Goal: Task Accomplishment & Management: Complete application form

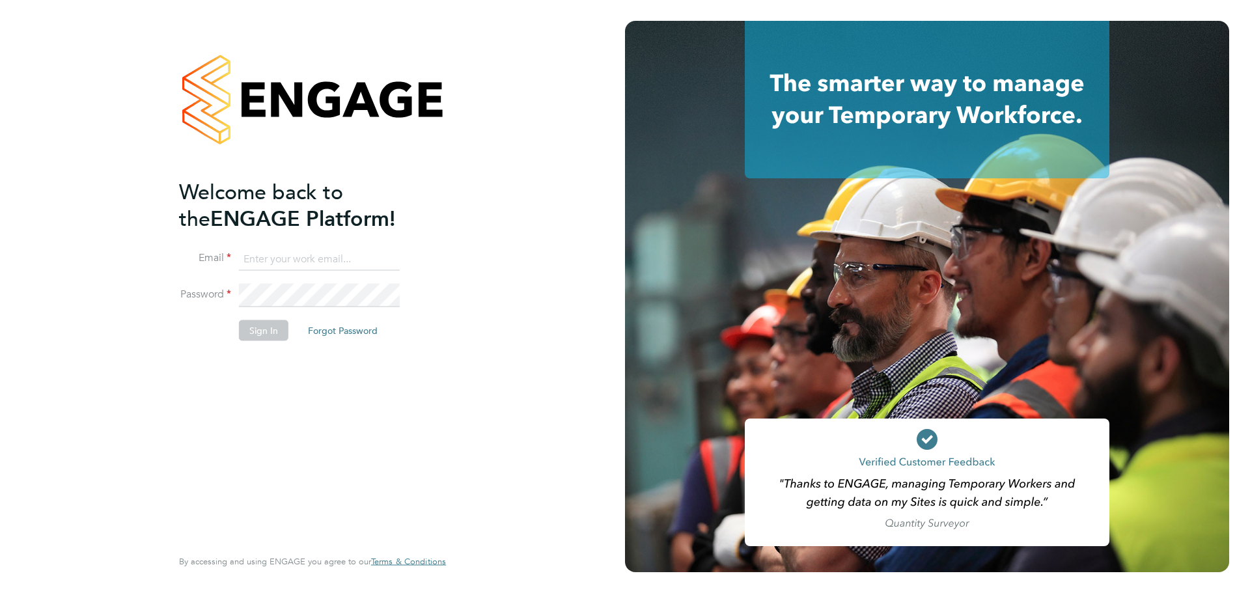
click at [355, 263] on input at bounding box center [319, 258] width 161 height 23
type input "mlovelock2020@outlook.com"
click at [281, 335] on button "Sign In" at bounding box center [263, 330] width 49 height 21
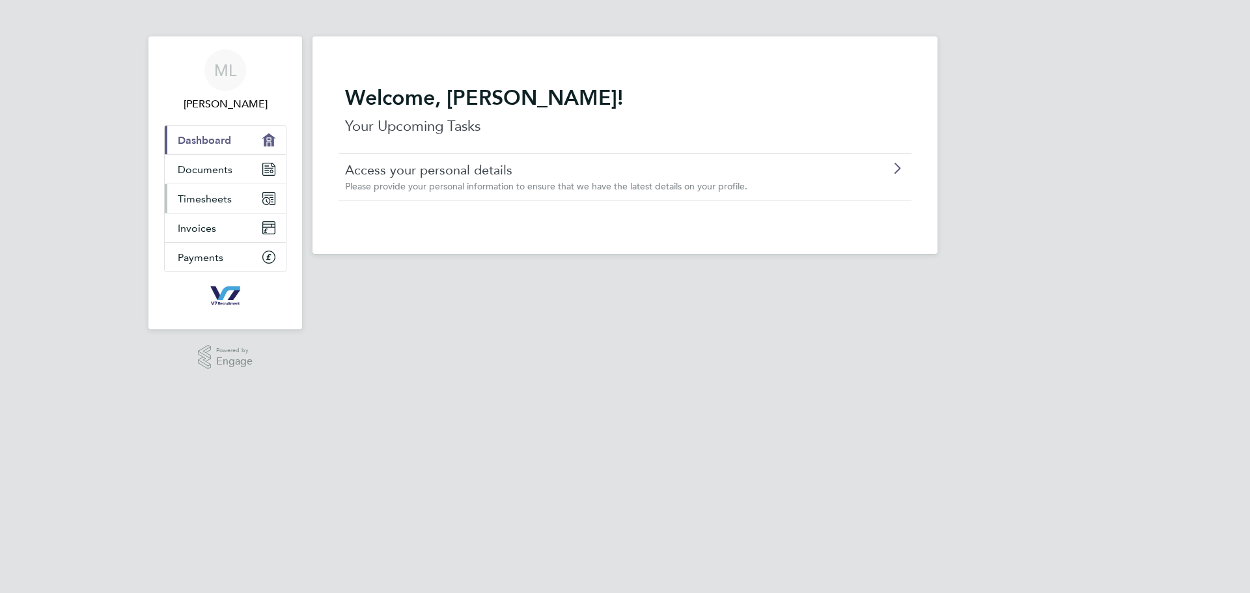
click at [215, 189] on link "Timesheets" at bounding box center [225, 198] width 121 height 29
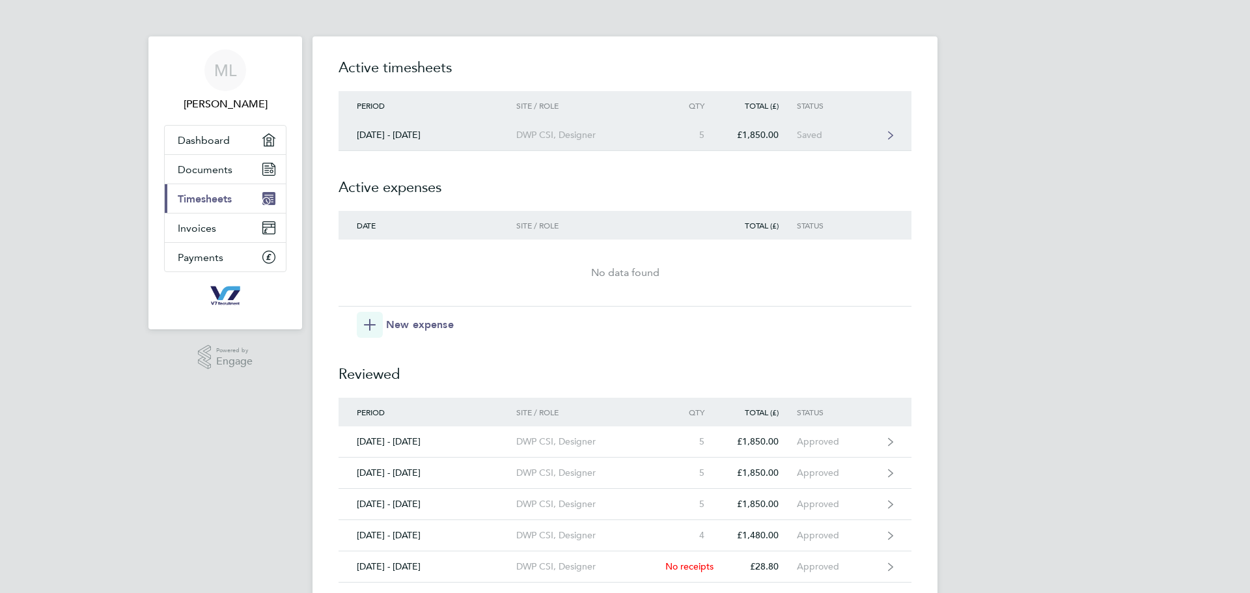
click at [844, 143] on link "[DATE] - [DATE] DWP CSI, Designer 5 £1,850.00 Saved" at bounding box center [625, 135] width 573 height 31
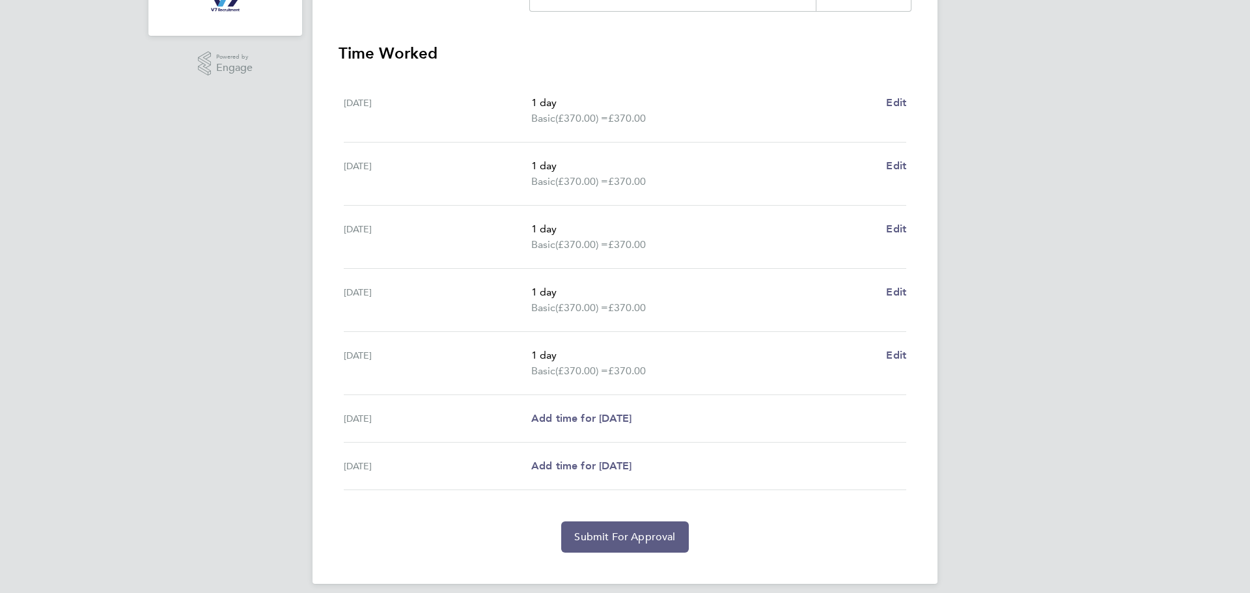
scroll to position [305, 0]
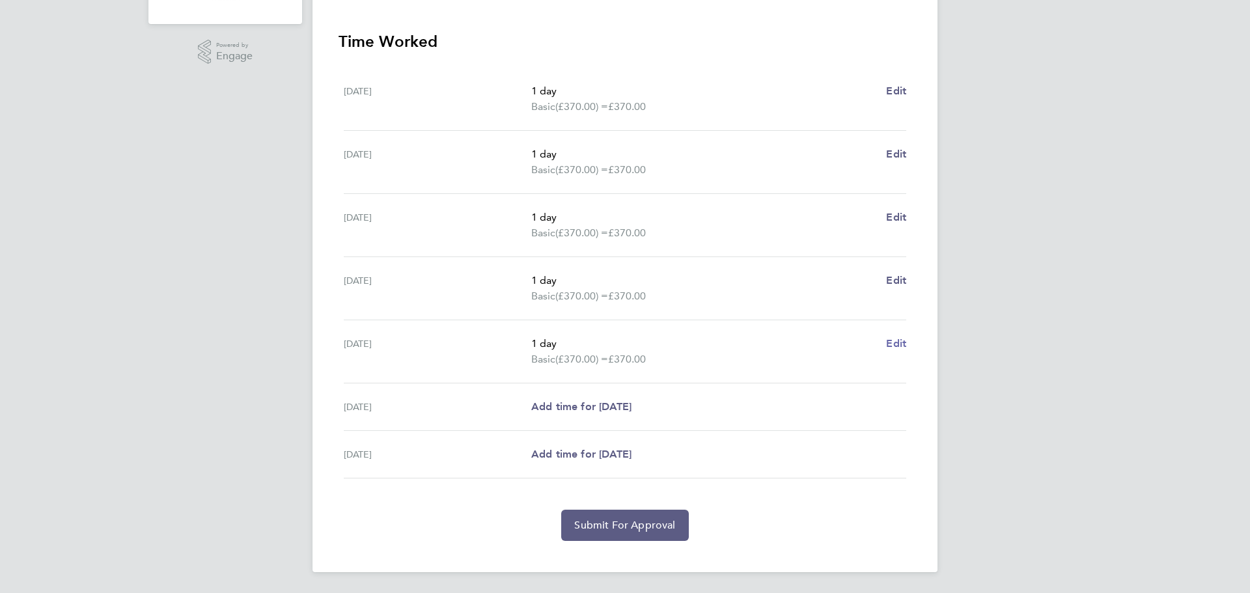
click at [899, 341] on span "Edit" at bounding box center [896, 343] width 20 height 12
select select "1"
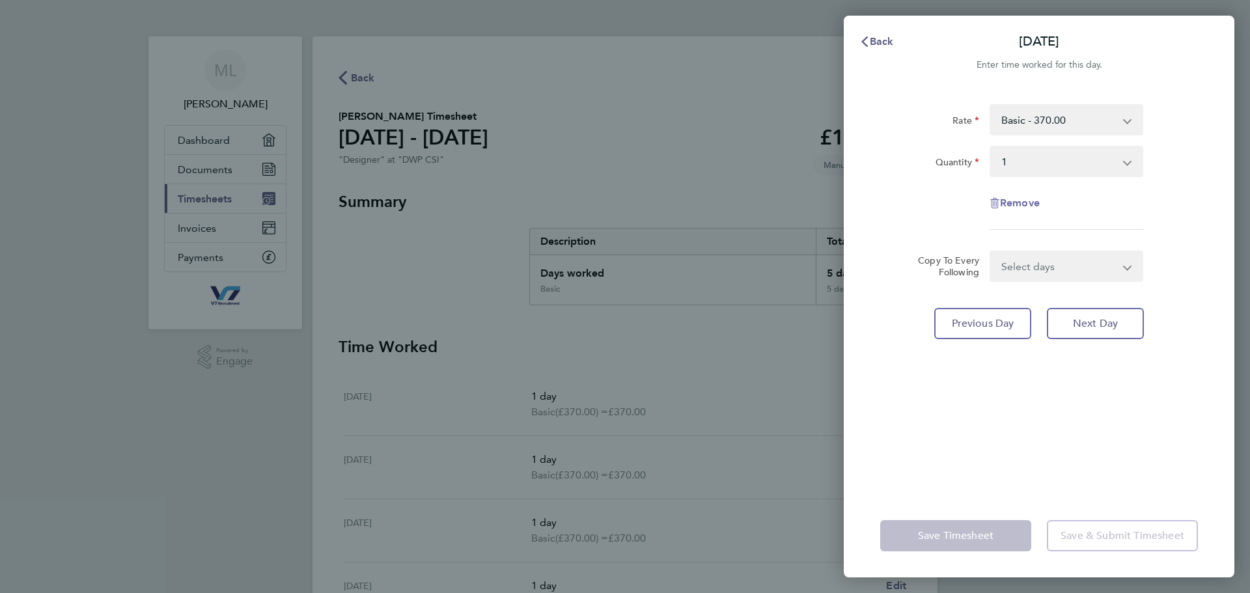
click at [1029, 199] on span "Remove" at bounding box center [1020, 203] width 40 height 12
select select "null"
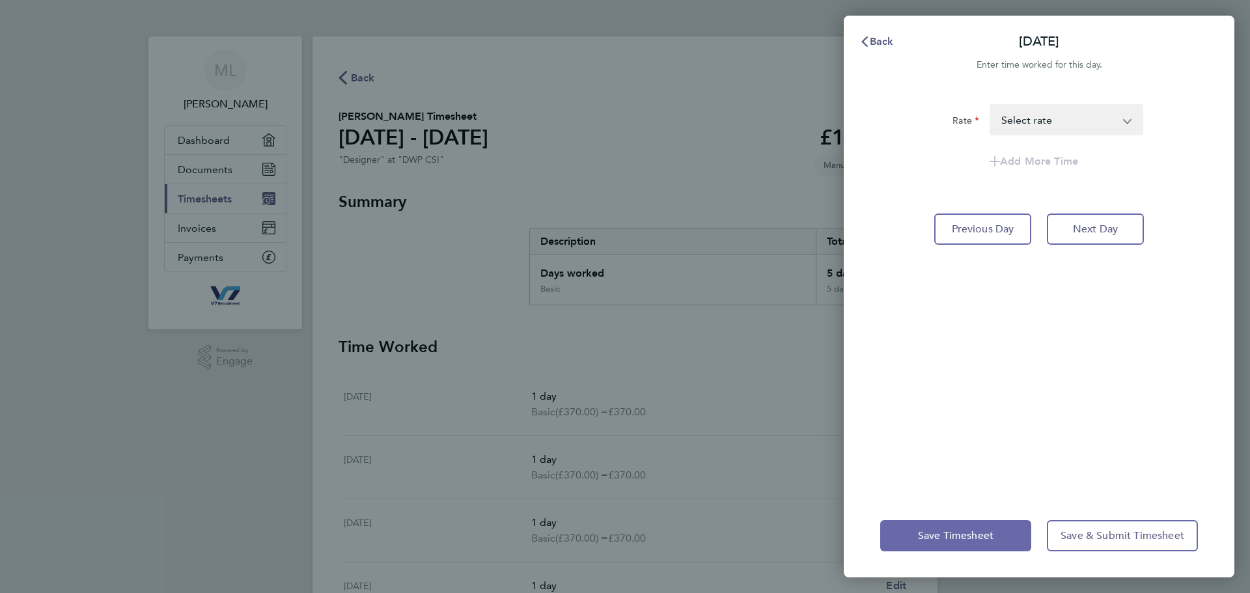
click at [980, 536] on span "Save Timesheet" at bounding box center [956, 535] width 76 height 13
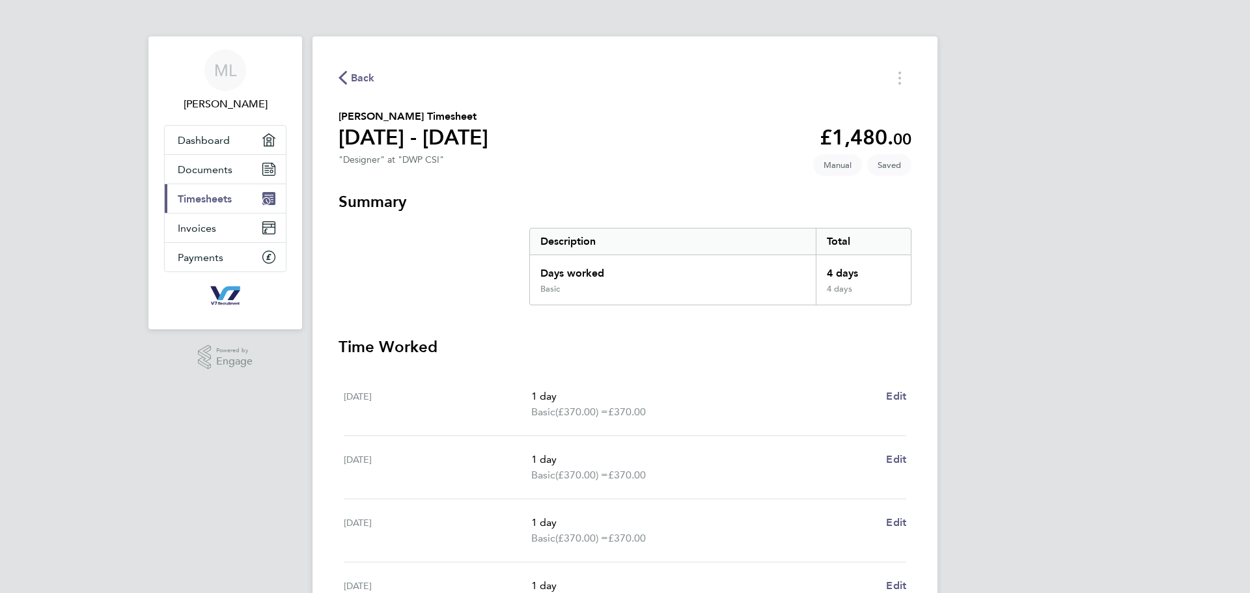
click at [372, 83] on span "Back" at bounding box center [363, 78] width 24 height 16
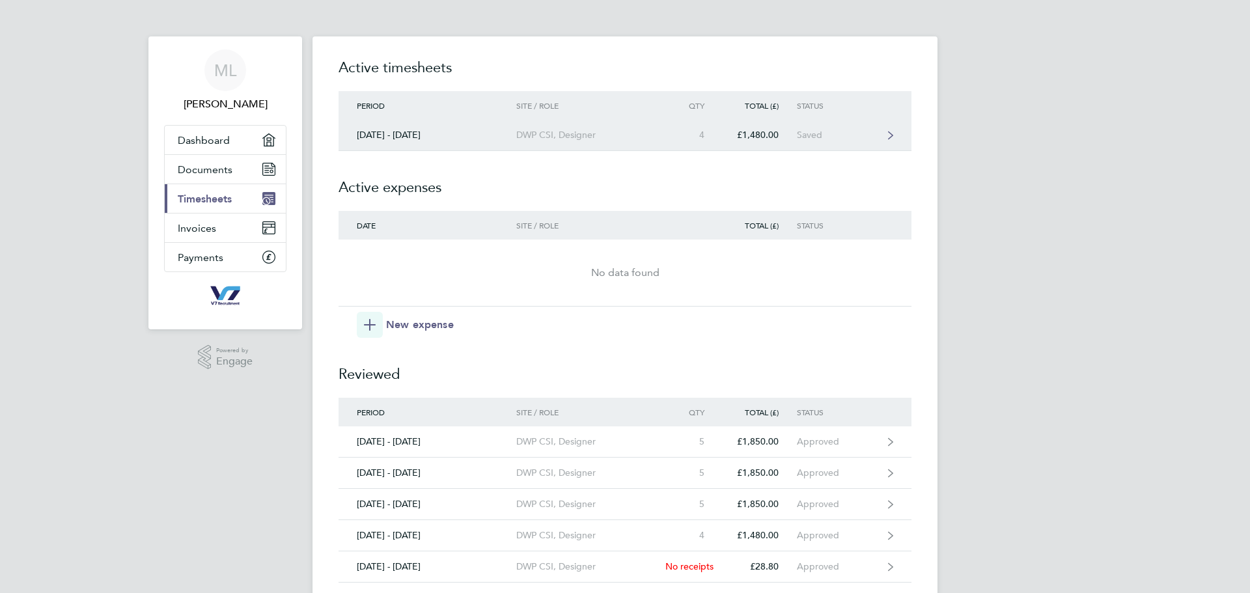
click at [789, 137] on div "£1,480.00" at bounding box center [760, 135] width 74 height 11
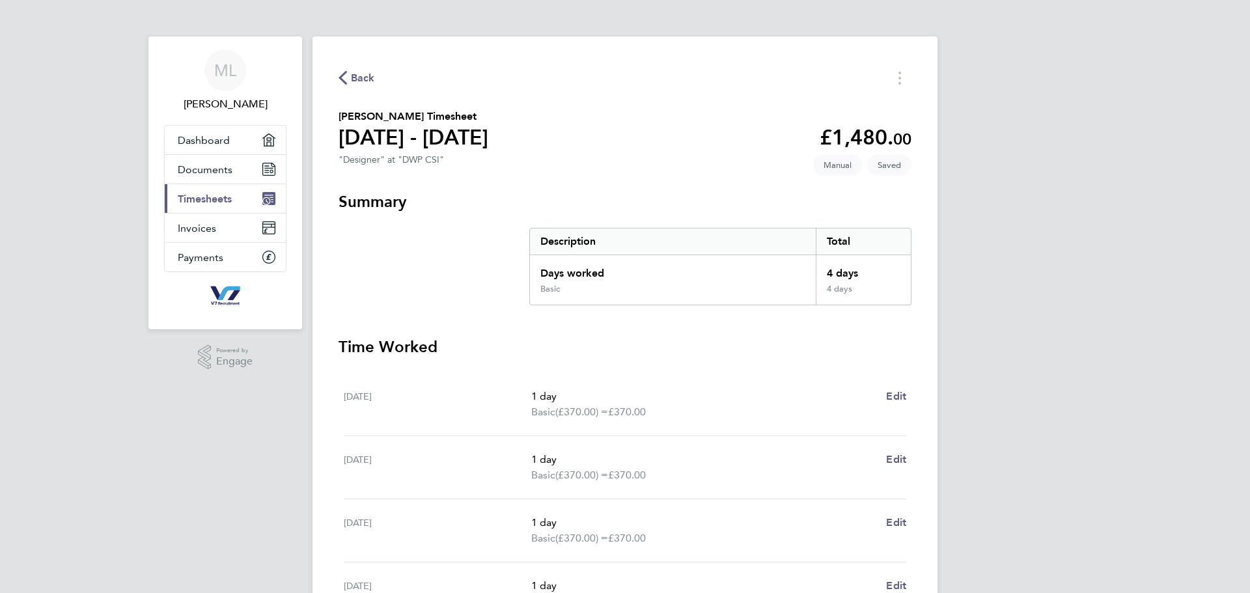
scroll to position [290, 0]
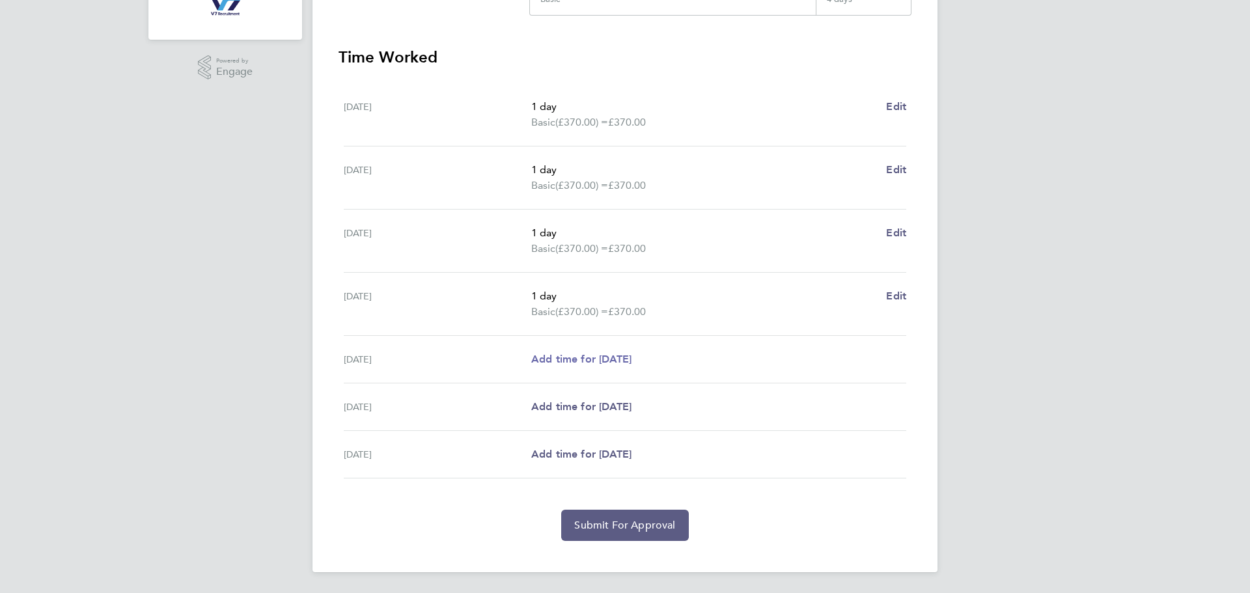
click at [573, 354] on span "Add time for [DATE]" at bounding box center [581, 359] width 100 height 12
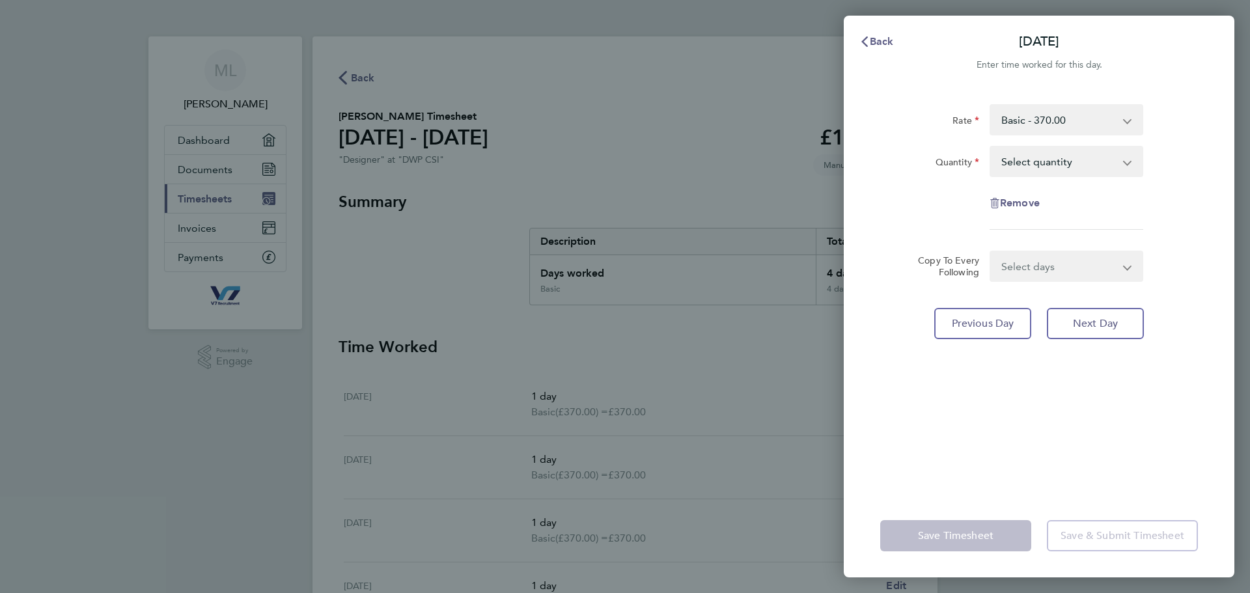
click at [1043, 171] on select "Select quantity 0.5 1" at bounding box center [1058, 161] width 135 height 29
select select "1"
click at [991, 147] on select "Select quantity 0.5 1" at bounding box center [1058, 161] width 135 height 29
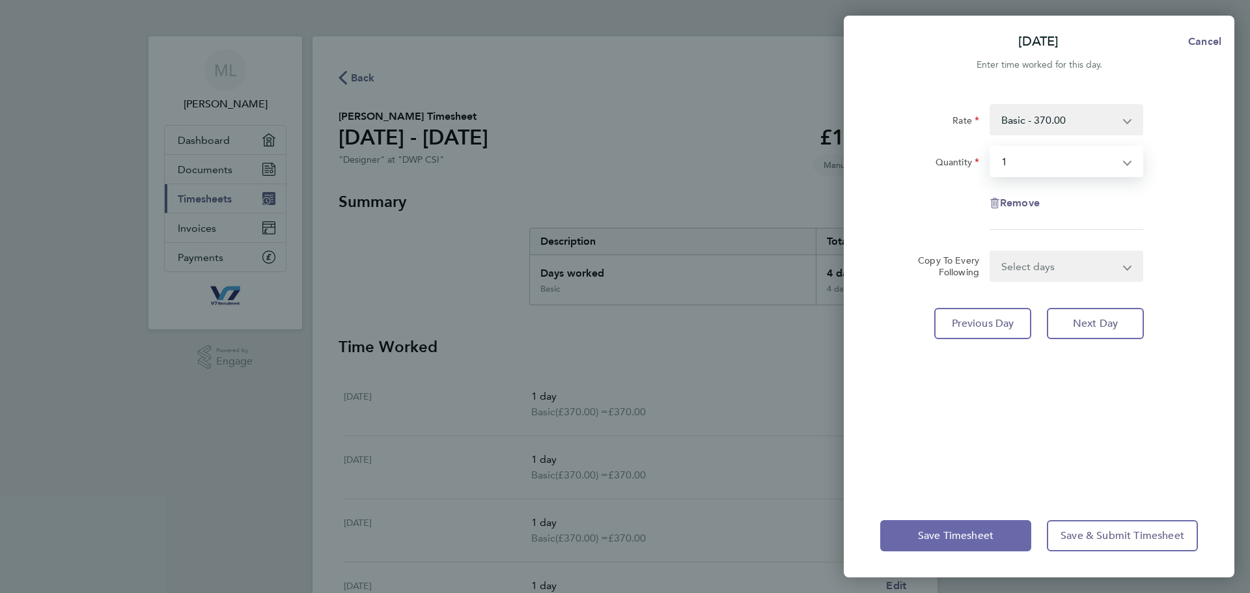
click at [999, 544] on button "Save Timesheet" at bounding box center [955, 535] width 151 height 31
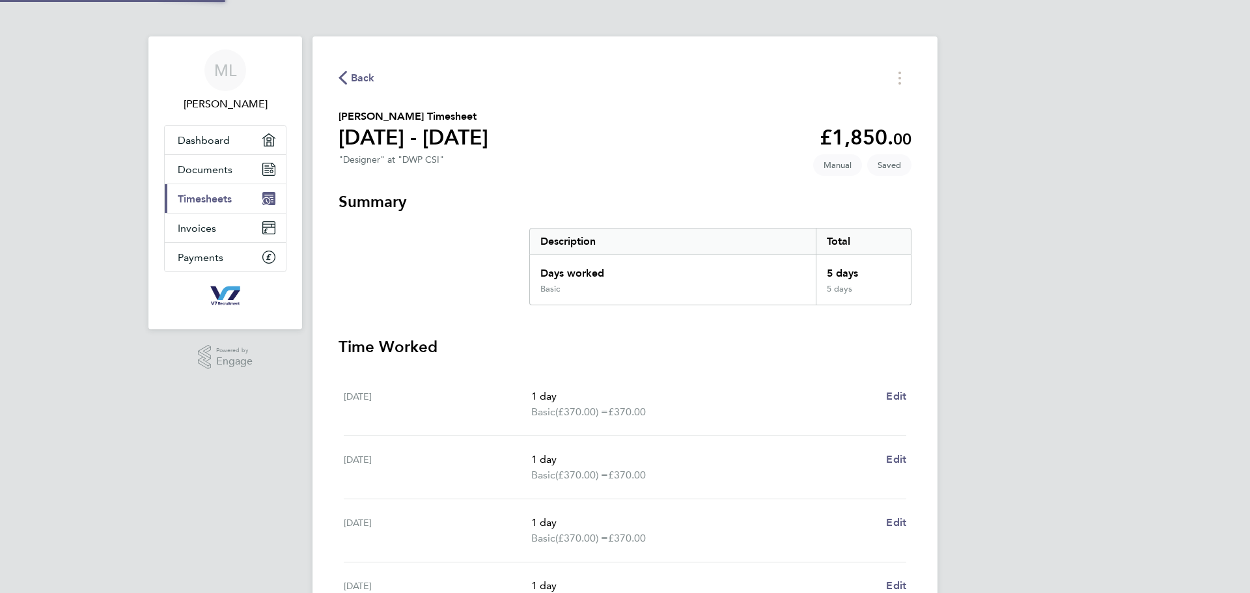
click at [740, 411] on p "Basic (£370.00) = £370.00" at bounding box center [703, 412] width 344 height 16
